Goal: Task Accomplishment & Management: Complete application form

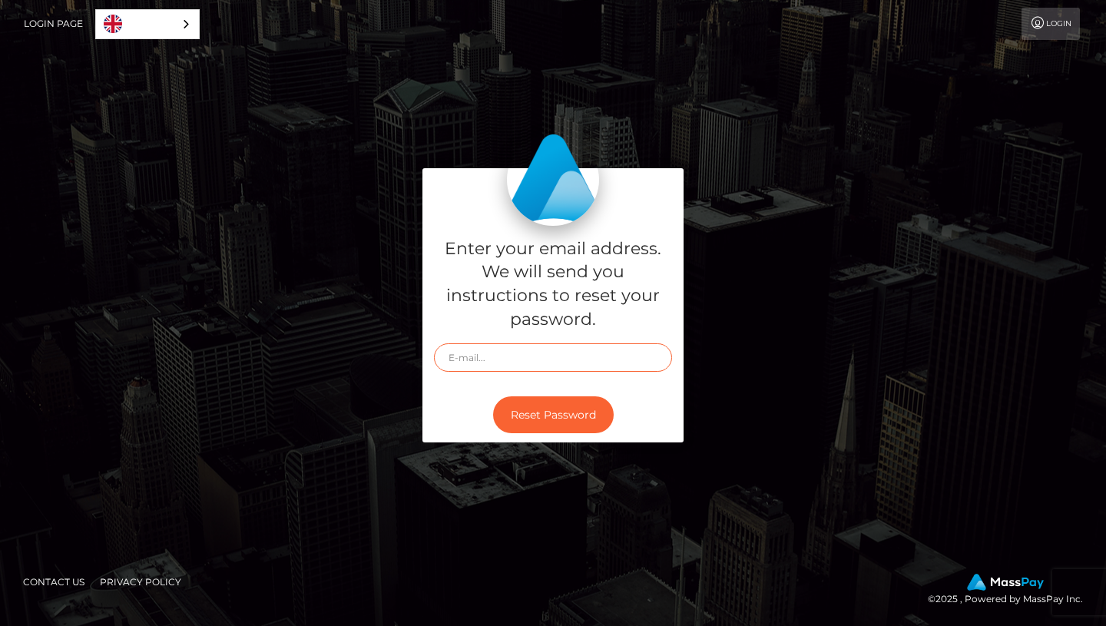
click at [575, 360] on input "text" at bounding box center [553, 357] width 238 height 28
paste input "My ex was into a black rapper and talked about nothing else."
type input "My ex was into a black rapper and talked about nothing else."
click at [559, 359] on input "My ex was into a black rapper and talked about nothing else." at bounding box center [553, 357] width 238 height 28
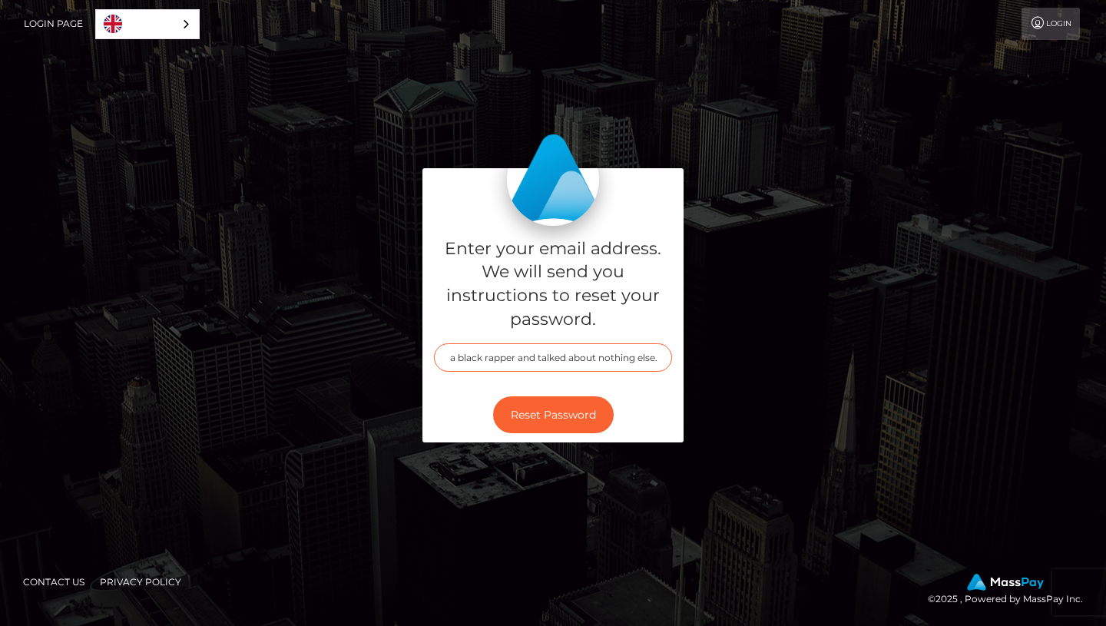
click at [559, 359] on input "My ex was into a black rapper and talked about nothing else." at bounding box center [553, 357] width 238 height 28
click at [507, 375] on div "Enter your email address. We will send you instructions to reset your password." at bounding box center [553, 306] width 261 height 161
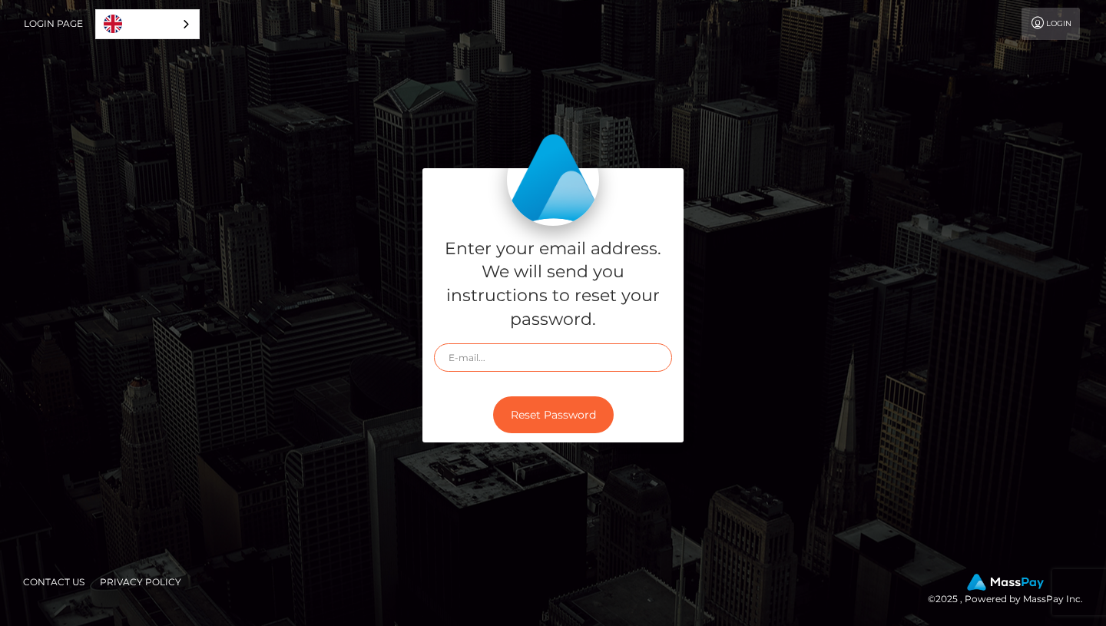
click at [505, 357] on input "text" at bounding box center [553, 357] width 238 height 28
type input "[EMAIL_ADDRESS][DOMAIN_NAME]"
click at [493, 396] on button "Reset Password" at bounding box center [553, 415] width 121 height 38
